Goal: Register for event/course

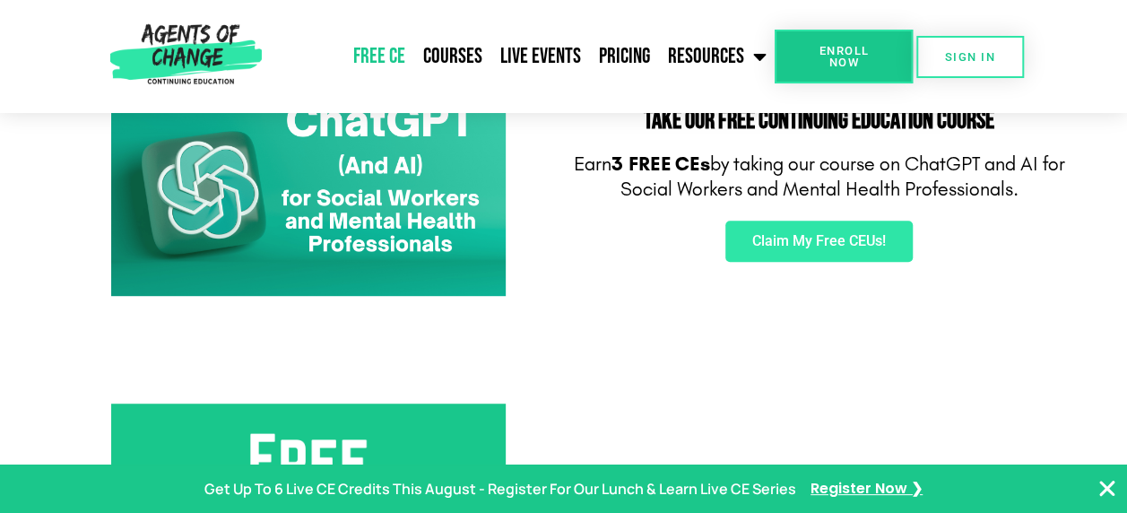
scroll to position [324, 0]
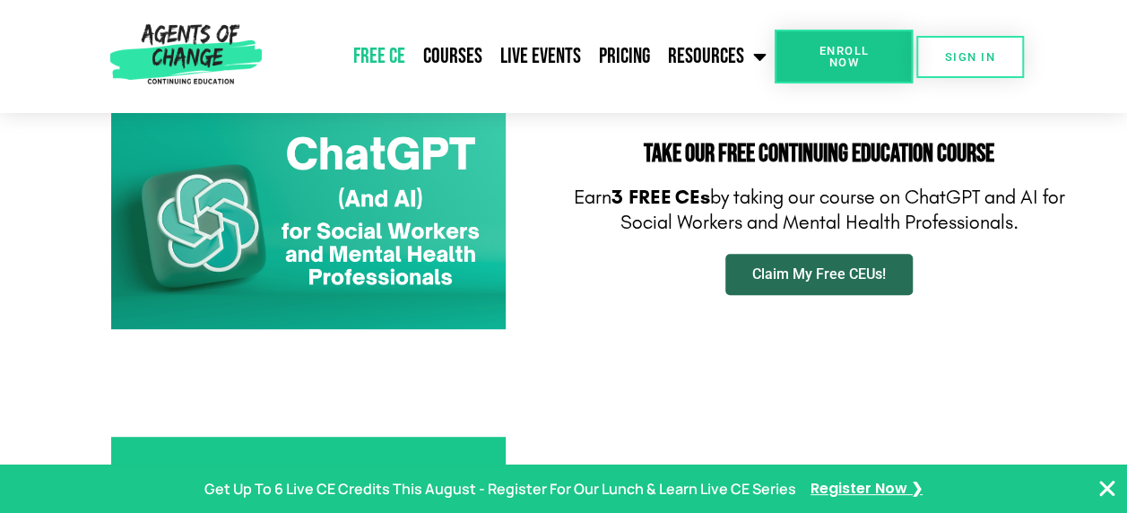
click at [828, 269] on span "Claim My Free CEUs!" at bounding box center [819, 274] width 134 height 14
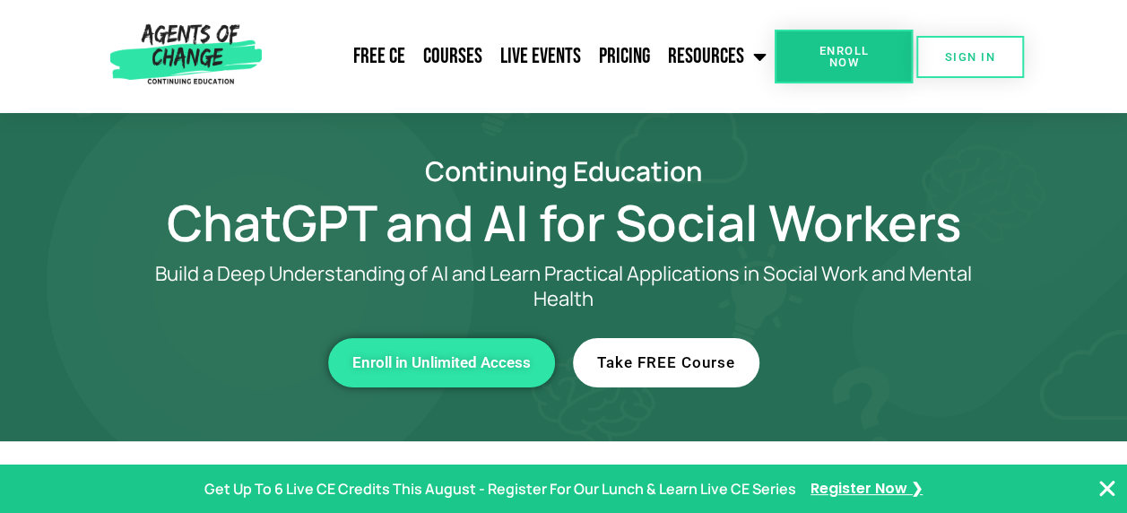
click at [612, 378] on link "Take FREE Course" at bounding box center [666, 362] width 187 height 49
